Goal: Transaction & Acquisition: Purchase product/service

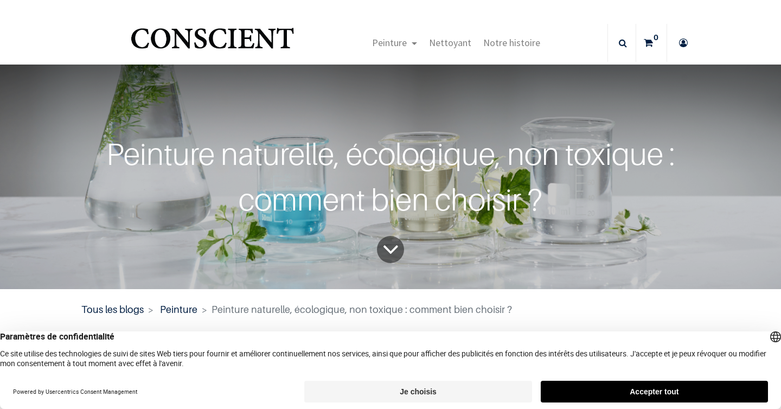
scroll to position [40, 0]
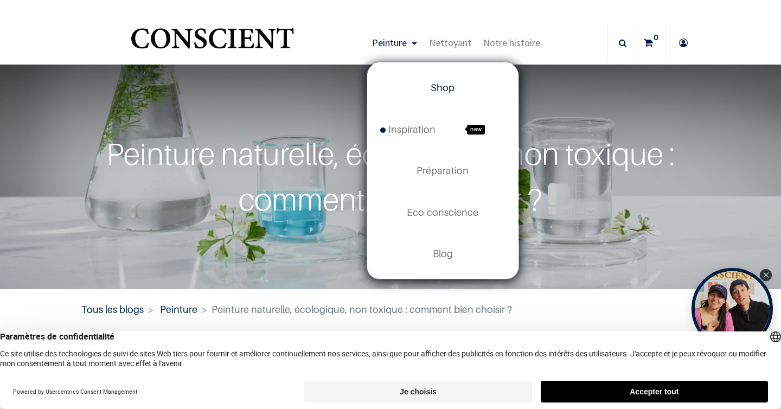
click at [444, 91] on span "Shop" at bounding box center [443, 87] width 24 height 11
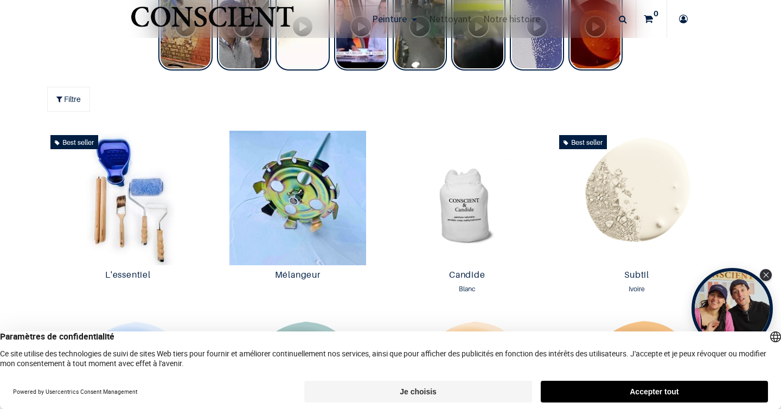
scroll to position [507, 0]
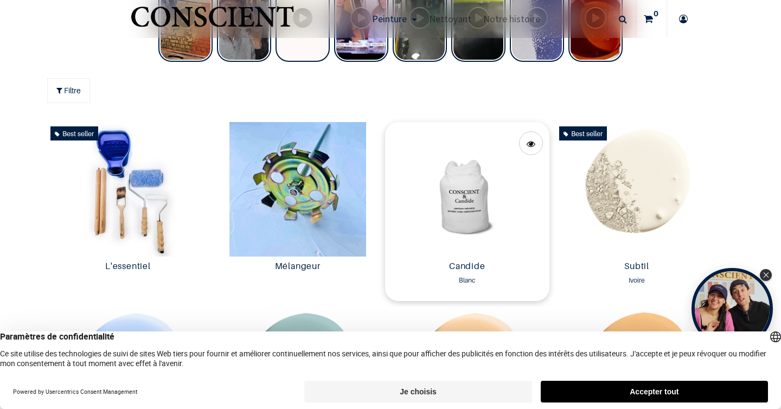
click at [462, 202] on img at bounding box center [467, 189] width 164 height 135
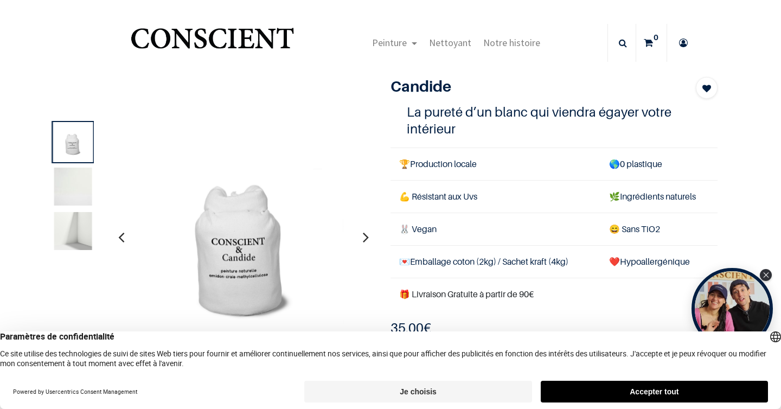
click at [77, 182] on img at bounding box center [73, 187] width 38 height 38
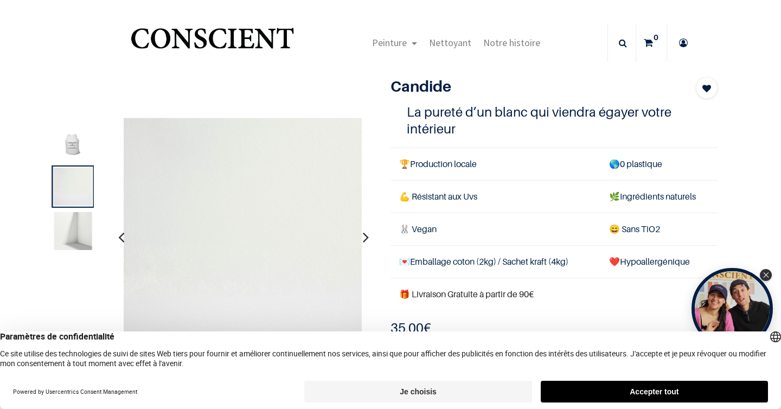
click at [76, 231] on img at bounding box center [73, 231] width 38 height 38
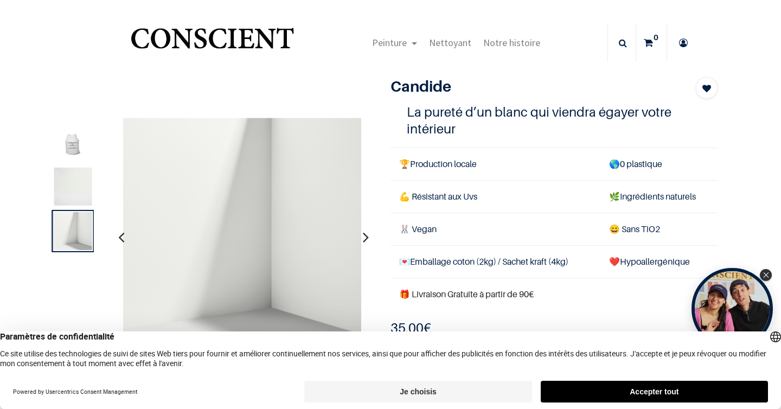
click at [59, 131] on img at bounding box center [73, 142] width 38 height 38
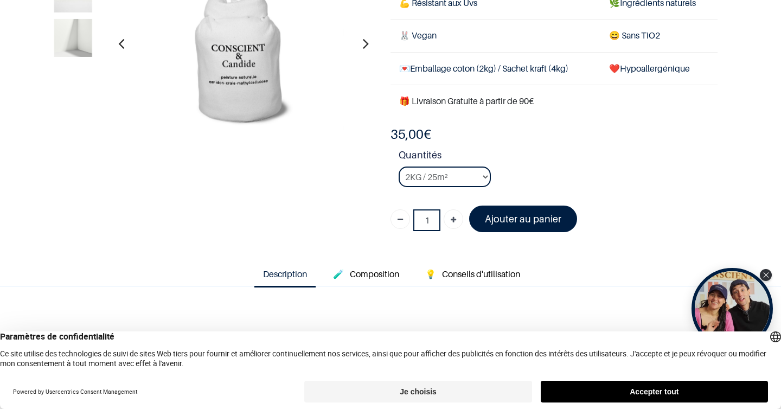
scroll to position [130, 0]
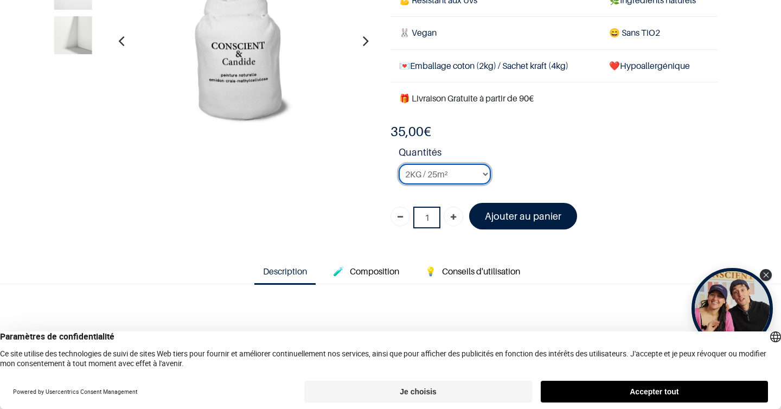
click at [486, 176] on select "2KG / 25m² 4KG / 50m² 8KG / 100m² Testeur" at bounding box center [445, 174] width 92 height 21
click at [399, 164] on select "2KG / 25m² 4KG / 50m² 8KG / 100m² Testeur" at bounding box center [445, 174] width 92 height 21
click at [486, 176] on select "2KG / 25m² 4KG / 50m² 8KG / 100m² Testeur" at bounding box center [445, 174] width 92 height 21
select select "50"
click at [399, 164] on select "2KG / 25m² 4KG / 50m² 8KG / 100m² Testeur" at bounding box center [445, 174] width 92 height 21
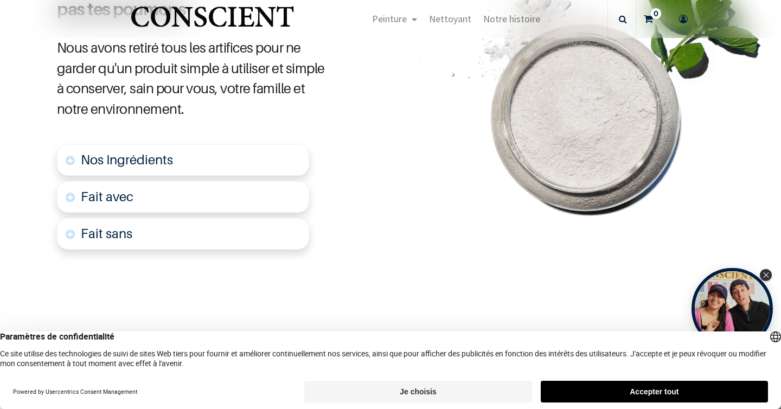
scroll to position [586, 0]
click at [112, 197] on font "Fait avec" at bounding box center [107, 196] width 53 height 16
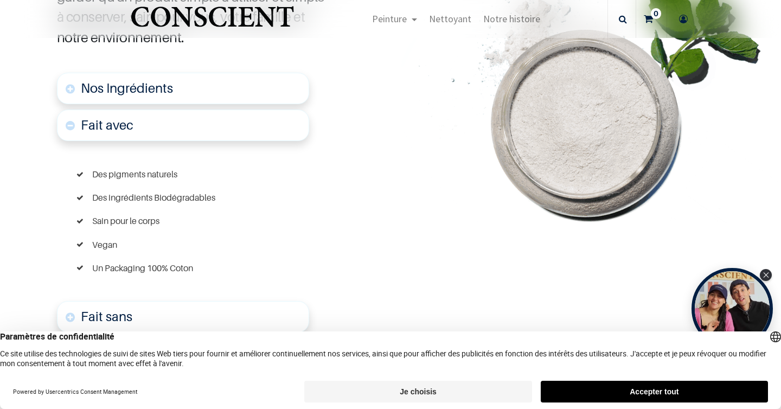
scroll to position [663, 0]
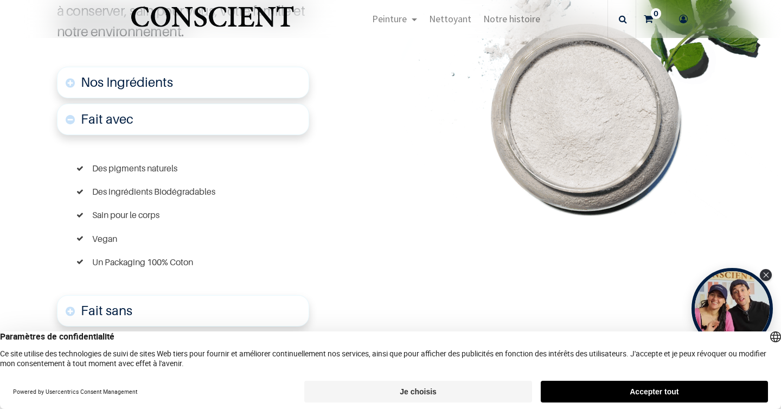
click at [140, 78] on span "Nos Ingrédients" at bounding box center [127, 82] width 92 height 16
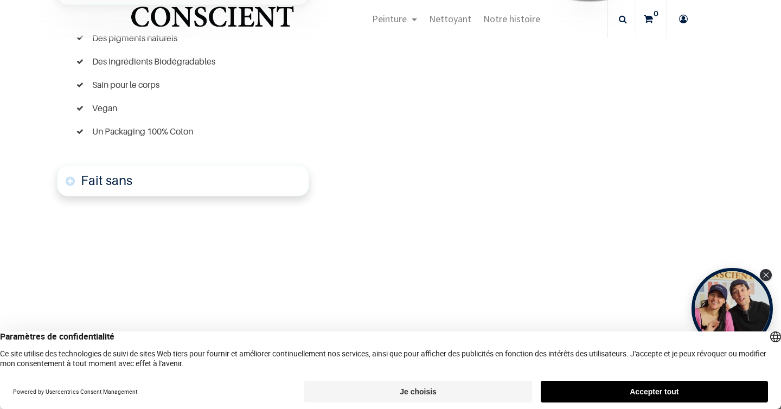
scroll to position [649, 0]
